Goal: Find specific page/section: Find specific page/section

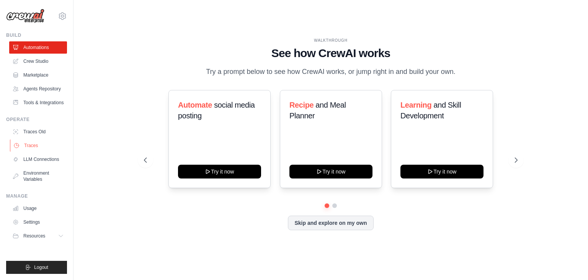
click at [39, 151] on link "Traces" at bounding box center [39, 145] width 58 height 12
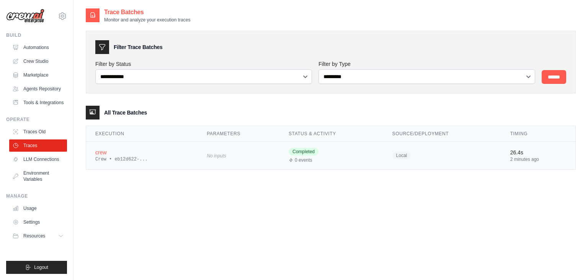
click at [246, 149] on td "No inputs" at bounding box center [238, 155] width 82 height 28
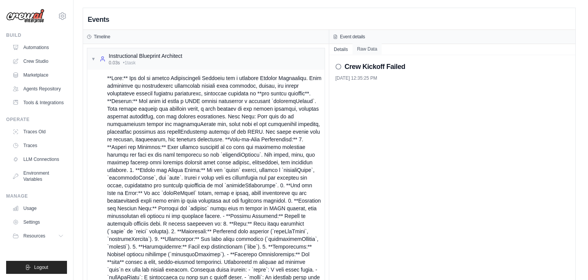
click at [365, 50] on button "Raw Data" at bounding box center [366, 49] width 29 height 11
